Goal: Information Seeking & Learning: Learn about a topic

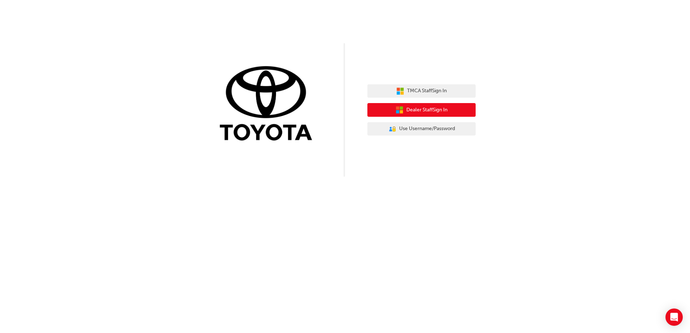
click at [429, 107] on span "Dealer Staff Sign In" at bounding box center [426, 110] width 41 height 8
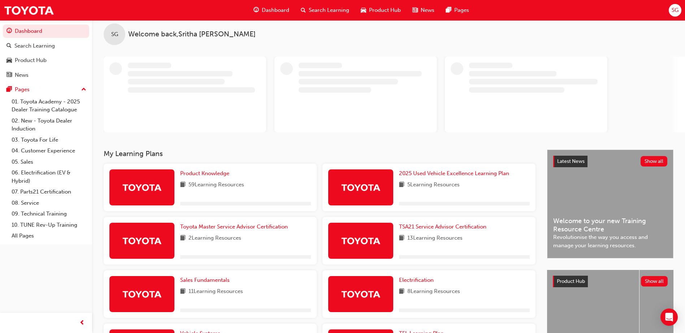
scroll to position [36, 0]
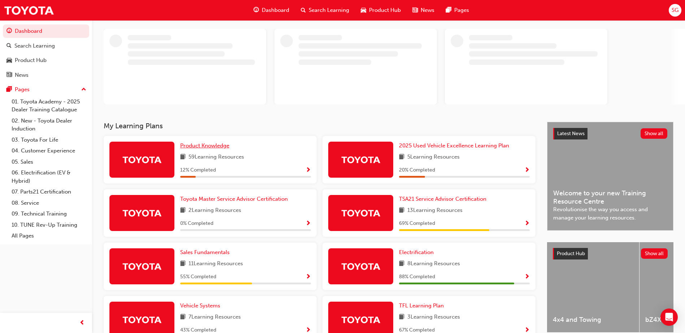
click at [201, 148] on div "SG Welcome back , [PERSON_NAME] My Learning Plans Product Knowledge 59 Learning…" at bounding box center [388, 226] width 593 height 484
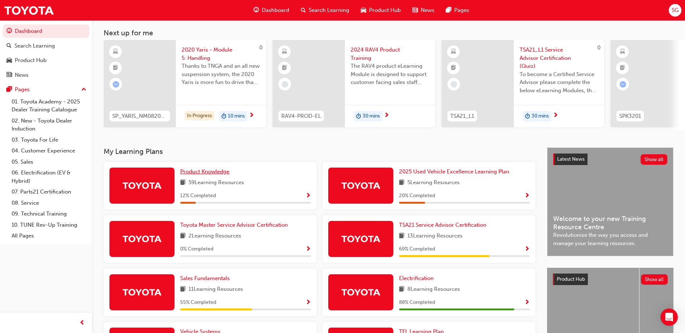
click at [212, 175] on span "Product Knowledge" at bounding box center [204, 172] width 49 height 6
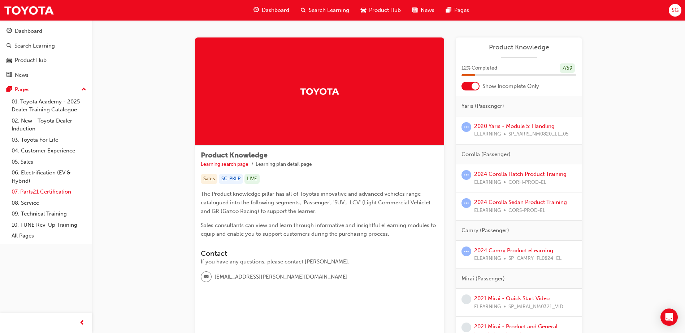
click at [47, 189] on link "07. Parts21 Certification" at bounding box center [49, 192] width 80 height 11
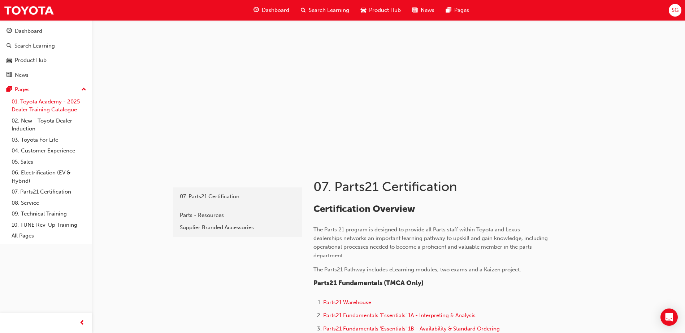
click at [40, 109] on link "01. Toyota Academy - 2025 Dealer Training Catalogue" at bounding box center [49, 105] width 80 height 19
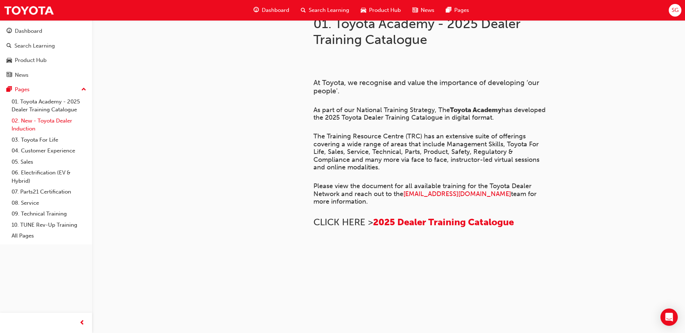
scroll to position [36, 0]
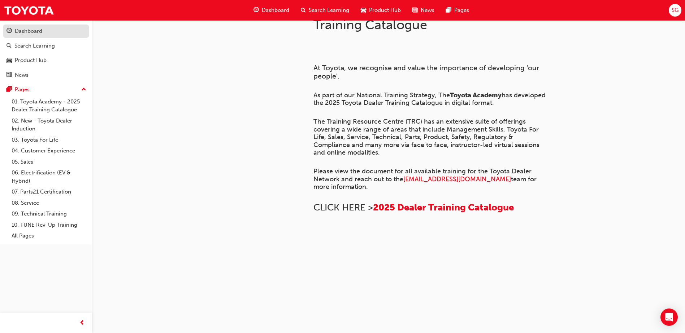
click at [38, 35] on div "Dashboard" at bounding box center [28, 31] width 27 height 8
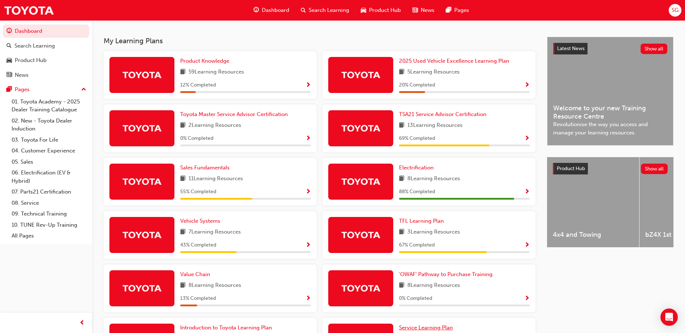
scroll to position [145, 0]
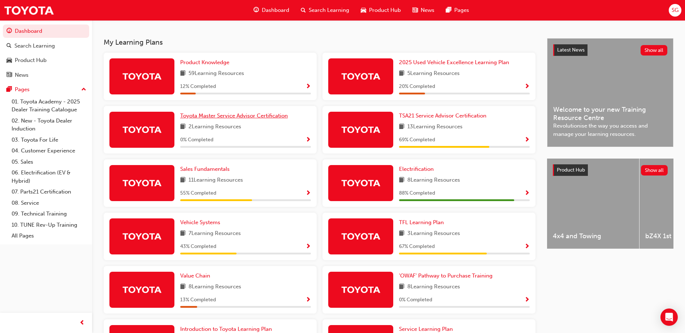
click at [251, 119] on span "Toyota Master Service Advisor Certification" at bounding box center [234, 116] width 108 height 6
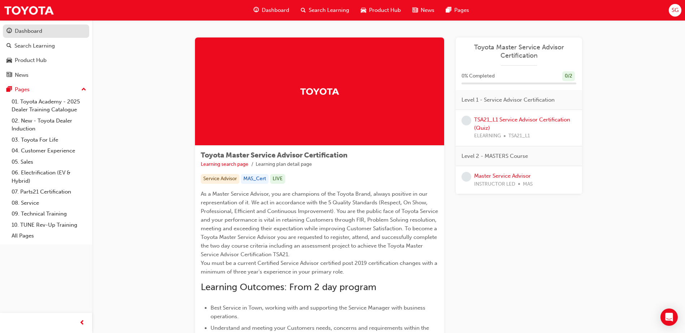
click at [28, 35] on div "Dashboard" at bounding box center [45, 31] width 79 height 9
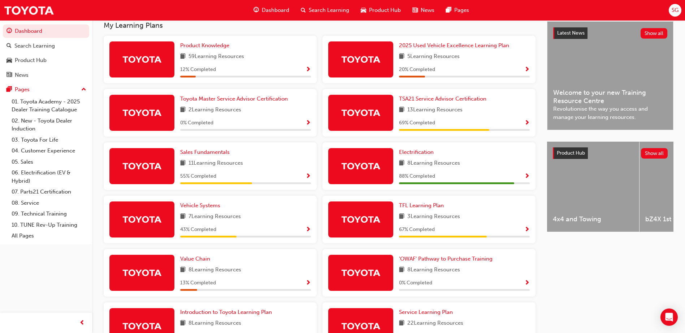
scroll to position [145, 0]
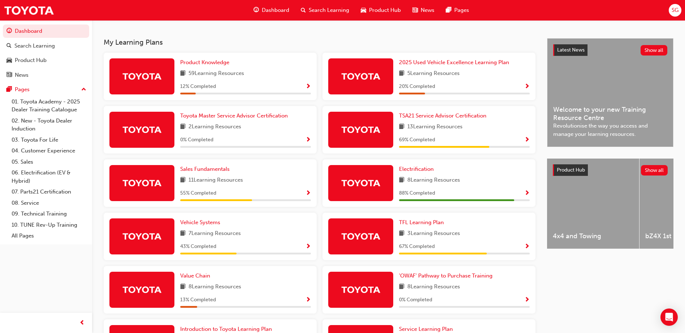
click at [310, 250] on span "Show Progress" at bounding box center [307, 247] width 5 height 6
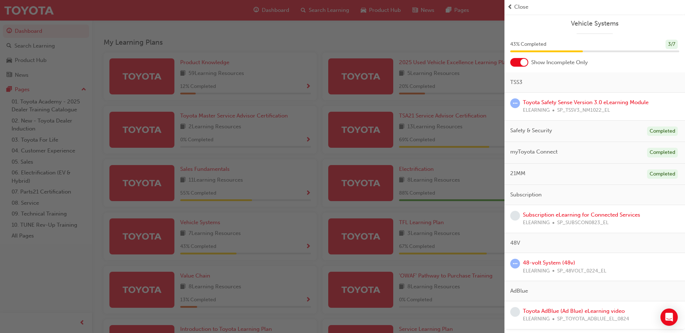
click at [457, 49] on div "button" at bounding box center [252, 166] width 504 height 333
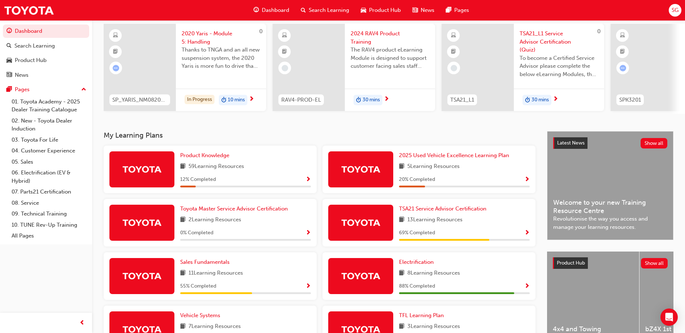
scroll to position [0, 0]
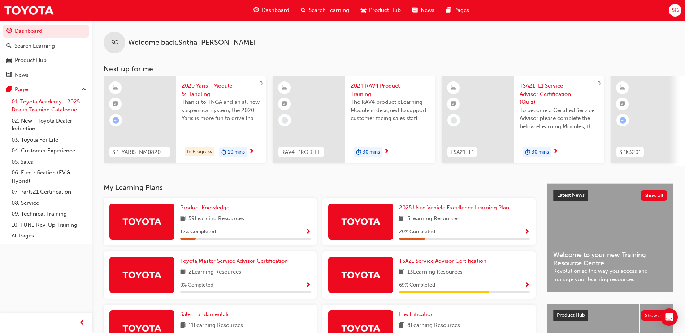
click at [34, 102] on link "01. Toyota Academy - 2025 Dealer Training Catalogue" at bounding box center [49, 105] width 80 height 19
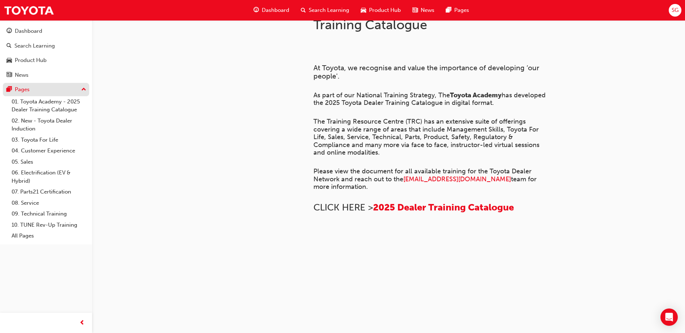
scroll to position [272, 0]
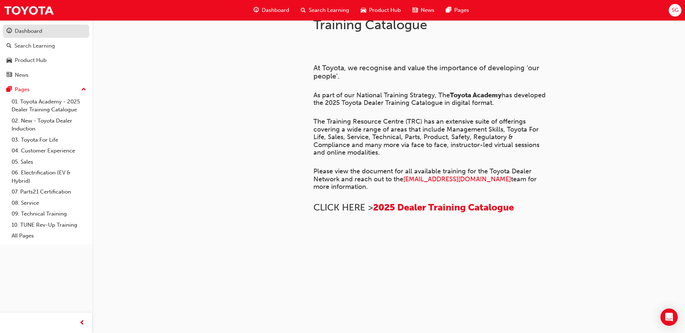
click at [38, 31] on div "Dashboard" at bounding box center [28, 31] width 27 height 8
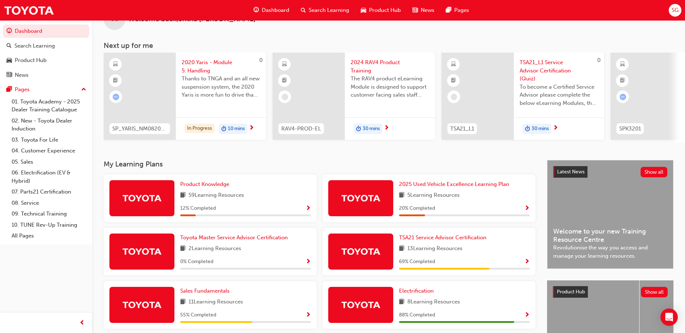
scroll to position [36, 0]
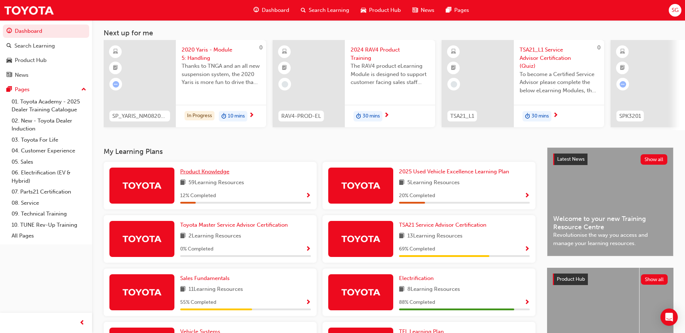
click at [212, 175] on span "Product Knowledge" at bounding box center [204, 172] width 49 height 6
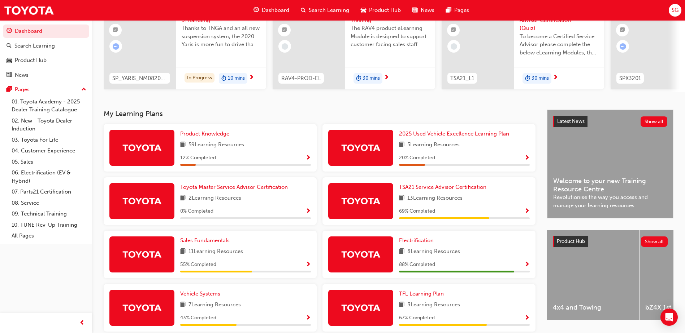
scroll to position [73, 0]
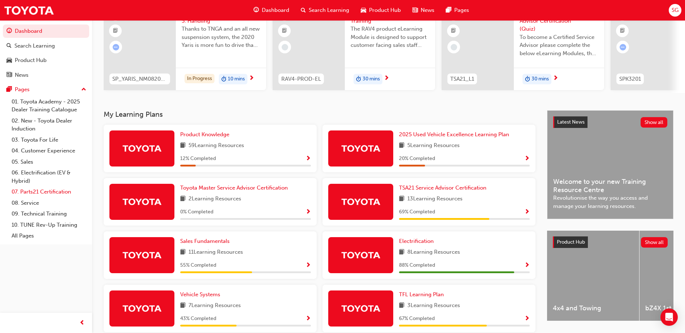
click at [57, 193] on link "07. Parts21 Certification" at bounding box center [49, 192] width 80 height 11
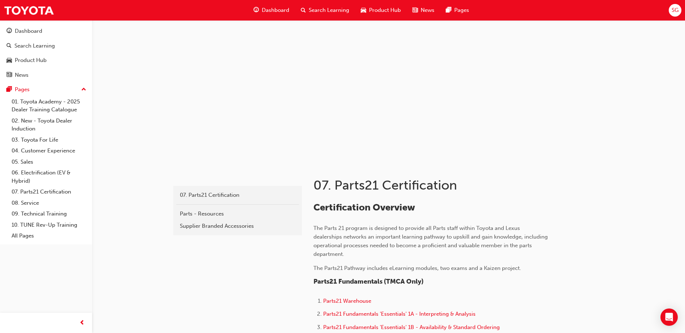
scroll to position [1, 0]
click at [350, 303] on span "Parts21 Warehouse" at bounding box center [347, 301] width 48 height 6
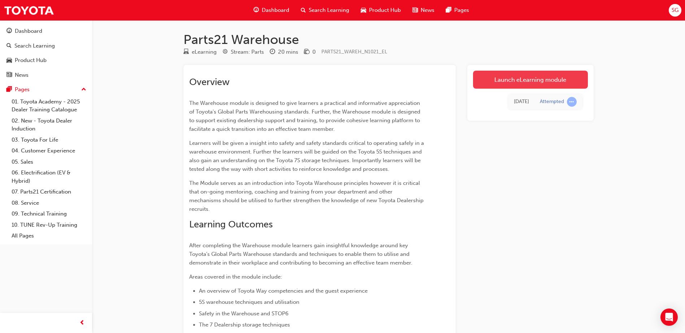
click at [529, 75] on link "Launch eLearning module" at bounding box center [530, 80] width 115 height 18
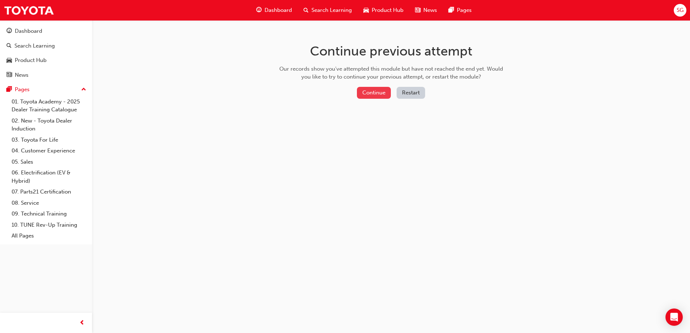
click at [381, 89] on button "Continue" at bounding box center [374, 93] width 34 height 12
